Goal: Task Accomplishment & Management: Use online tool/utility

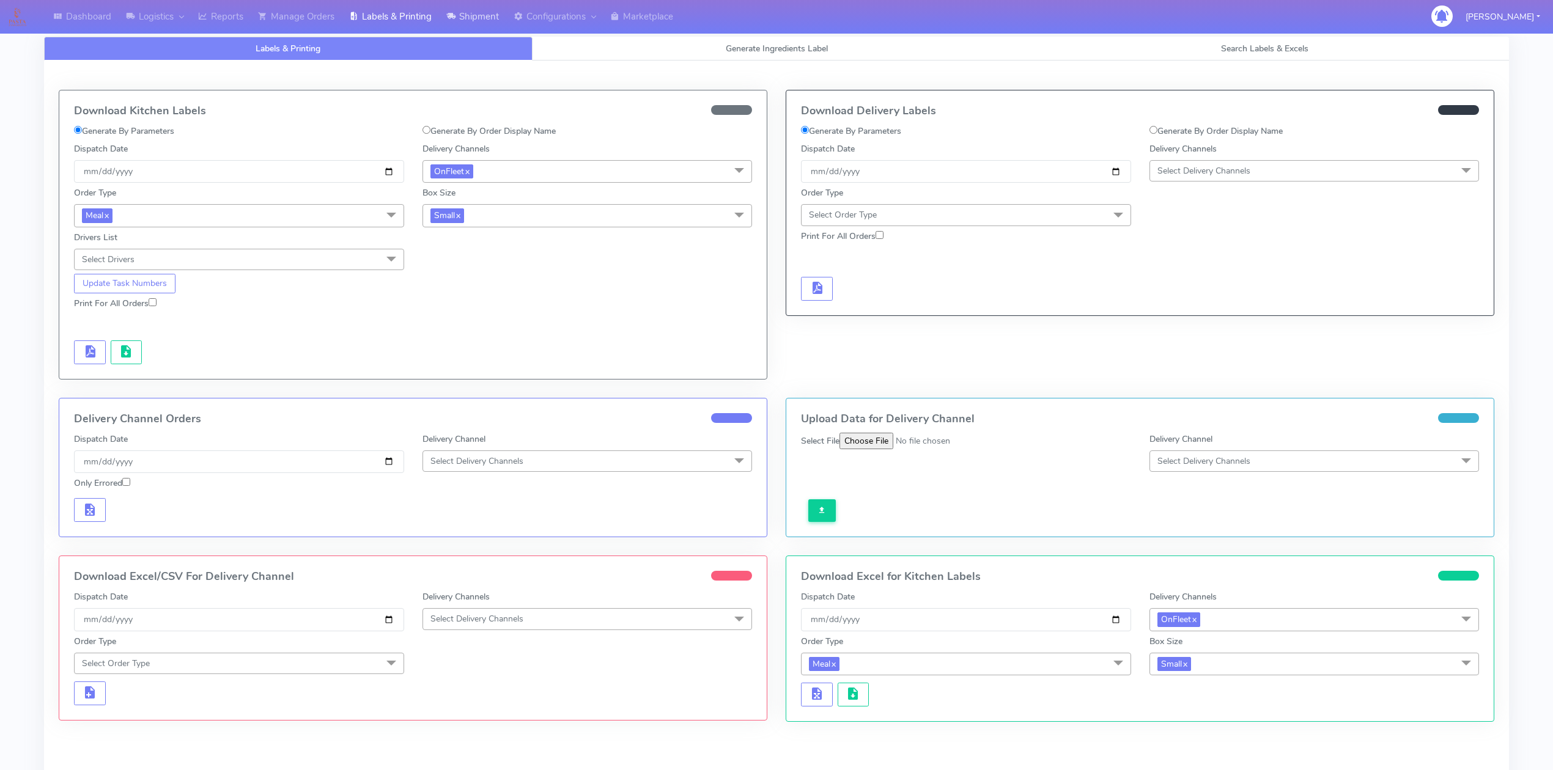
click at [470, 22] on link "Shipment" at bounding box center [472, 17] width 67 height 34
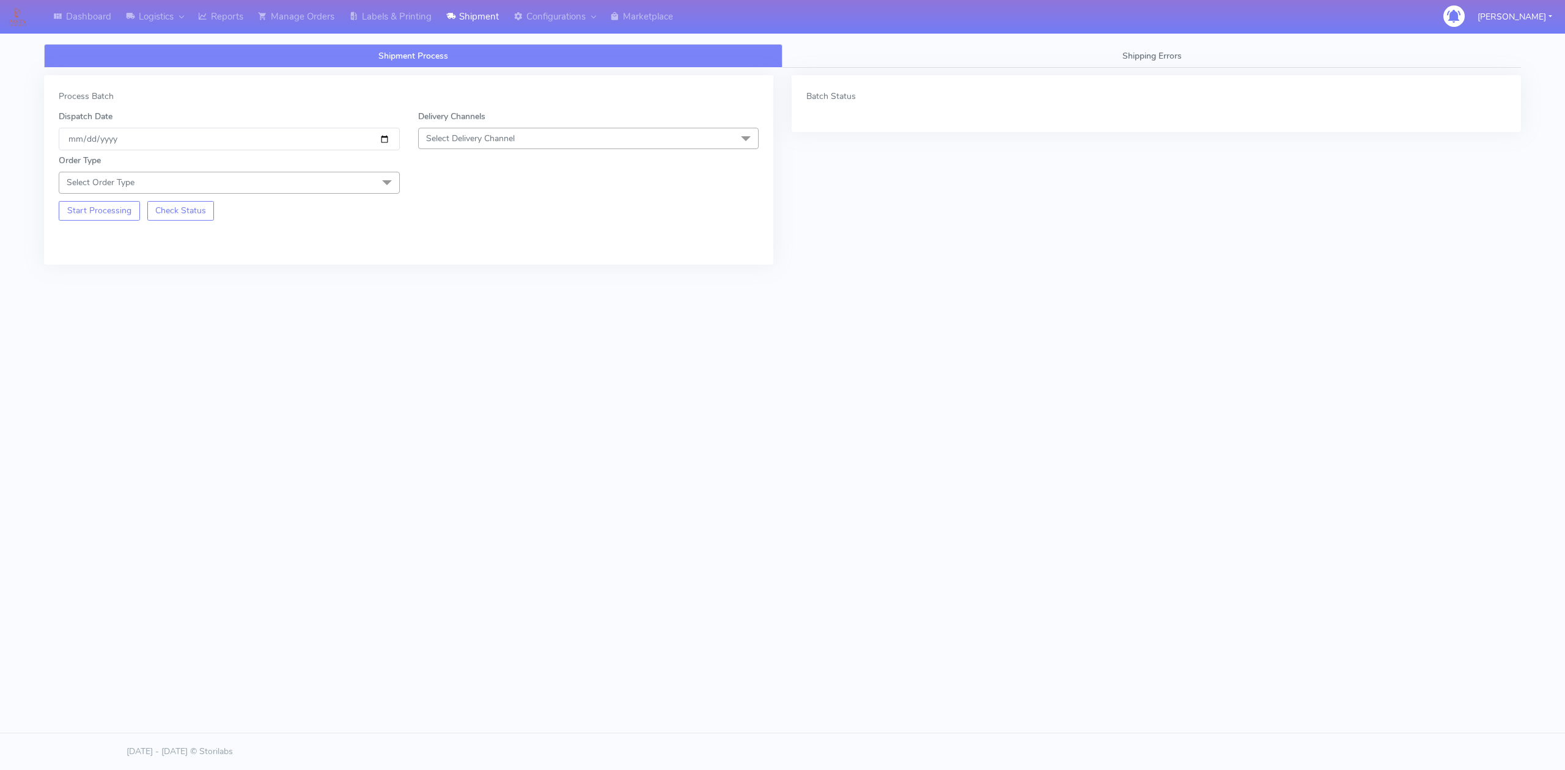
click at [449, 132] on span "Select Delivery Channel" at bounding box center [588, 138] width 341 height 21
click at [481, 219] on div "OnFleet" at bounding box center [589, 215] width 328 height 13
click at [394, 191] on span at bounding box center [387, 183] width 24 height 23
click at [136, 242] on div "Meal" at bounding box center [229, 240] width 328 height 13
drag, startPoint x: 440, startPoint y: 193, endPoint x: 446, endPoint y: 190, distance: 7.1
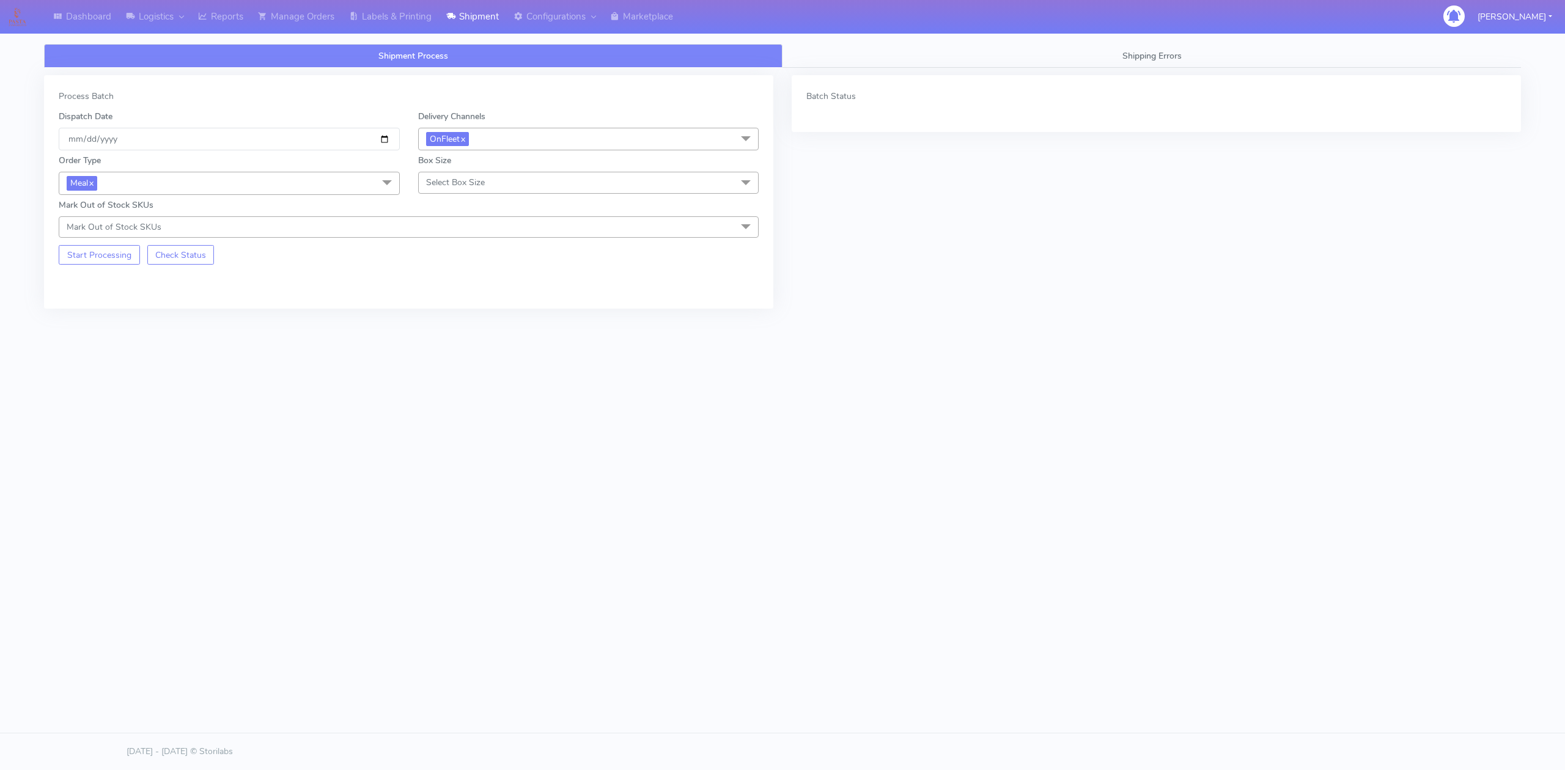
click at [444, 191] on span "Select Box Size" at bounding box center [588, 182] width 341 height 21
click at [451, 235] on li "Small" at bounding box center [589, 240] width 340 height 20
click at [84, 265] on button "Start Processing" at bounding box center [99, 255] width 81 height 20
